Goal: Task Accomplishment & Management: Manage account settings

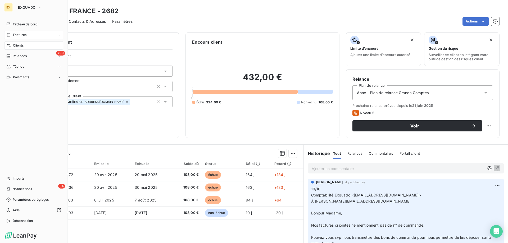
click at [13, 37] on span "Factures" at bounding box center [19, 35] width 13 height 5
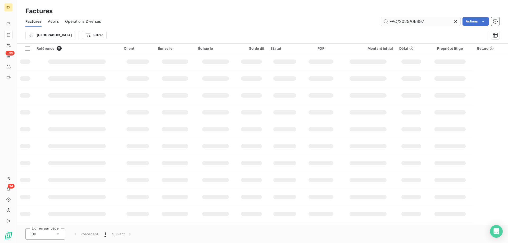
drag, startPoint x: 410, startPoint y: 21, endPoint x: 427, endPoint y: 20, distance: 16.9
click at [427, 20] on input "FAC/2025/06497" at bounding box center [420, 21] width 79 height 8
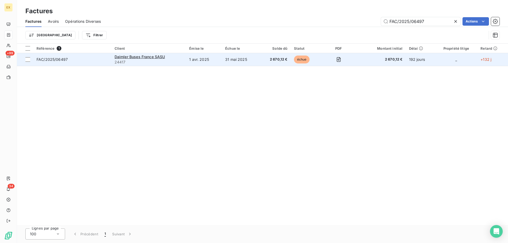
click at [100, 58] on span "FAC/2025/06497" at bounding box center [72, 59] width 72 height 5
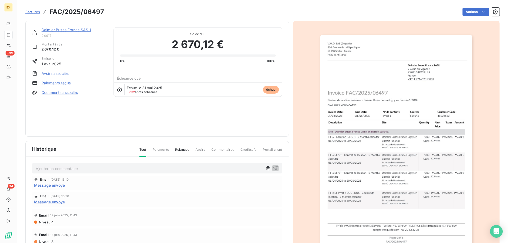
click at [61, 28] on link "Daimler Buses France SASU" at bounding box center [66, 29] width 49 height 4
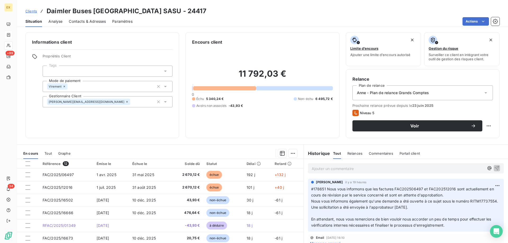
click at [341, 167] on p "Ajouter un commentaire ﻿" at bounding box center [397, 168] width 172 height 7
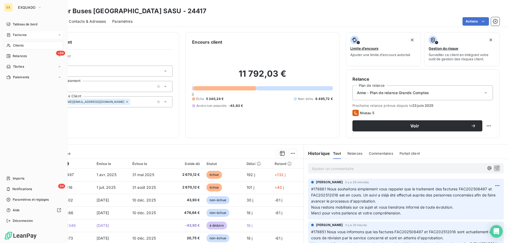
click at [10, 36] on icon at bounding box center [8, 34] width 3 height 3
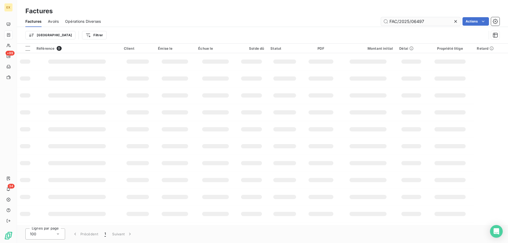
drag, startPoint x: 421, startPoint y: 24, endPoint x: 414, endPoint y: 25, distance: 8.0
click at [414, 25] on input "FAC/2025/06497" at bounding box center [420, 21] width 79 height 8
drag, startPoint x: 426, startPoint y: 24, endPoint x: 373, endPoint y: 26, distance: 53.7
click at [373, 26] on div "Factures Avoirs Opérations Diverses FAC/2025/06497 Actions" at bounding box center [262, 21] width 491 height 11
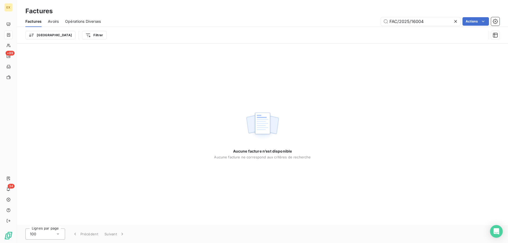
drag, startPoint x: 391, startPoint y: 20, endPoint x: 374, endPoint y: 26, distance: 18.1
click at [374, 26] on div "Factures Avoirs Opérations Diverses FAC/2025/16004 Actions" at bounding box center [262, 21] width 491 height 11
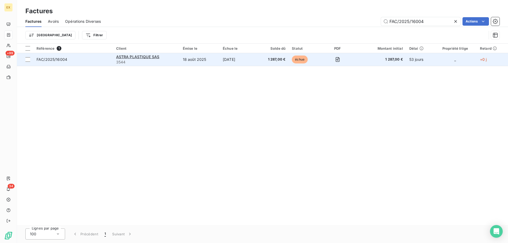
type input "FAC/2025/16004"
click at [76, 57] on span "FAC/2025/16004" at bounding box center [72, 59] width 73 height 5
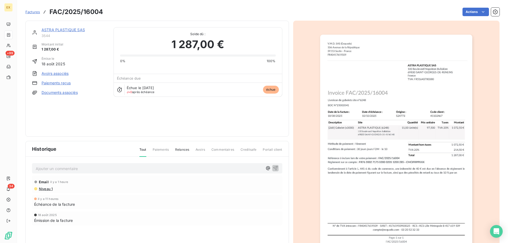
click at [53, 28] on link "ASTRA PLASTIQUE SAS" at bounding box center [63, 29] width 43 height 4
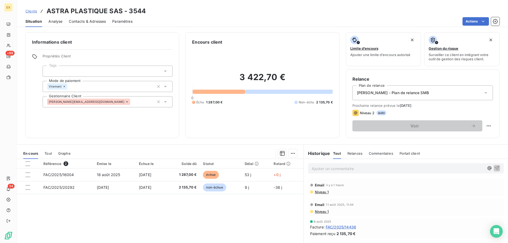
click at [346, 168] on p "Ajouter un commentaire ﻿" at bounding box center [397, 168] width 172 height 7
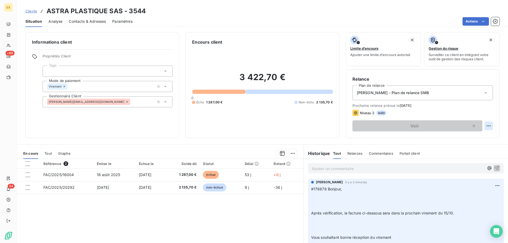
click at [487, 130] on html "EX +99 34 Clients ASTRA PLASTIQUE SAS - 3544 Situation Analyse Contacts & Adres…" at bounding box center [254, 121] width 508 height 243
click at [474, 140] on div "Replanifier cette action" at bounding box center [462, 137] width 47 height 8
select select "9"
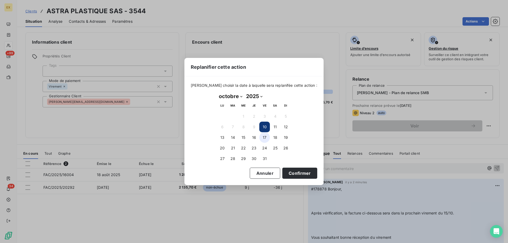
click at [263, 139] on button "17" at bounding box center [264, 137] width 11 height 11
click at [295, 170] on button "Confirmer" at bounding box center [299, 173] width 35 height 11
